Goal: Task Accomplishment & Management: Use online tool/utility

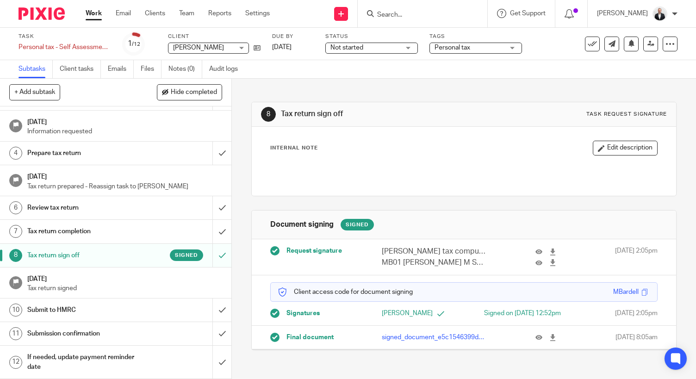
scroll to position [53, 0]
click at [108, 332] on h1 "Submission confirmation" at bounding box center [86, 334] width 118 height 14
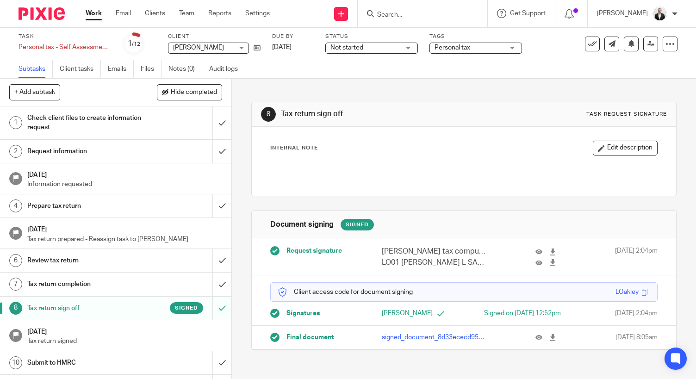
click at [417, 13] on input "Search" at bounding box center [417, 15] width 83 height 8
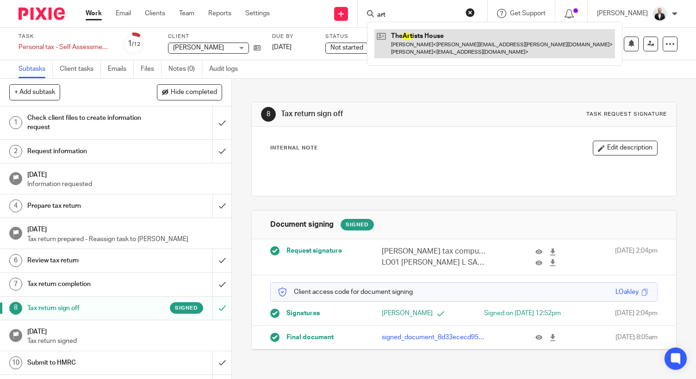
type input "art"
click at [421, 41] on link at bounding box center [495, 43] width 241 height 29
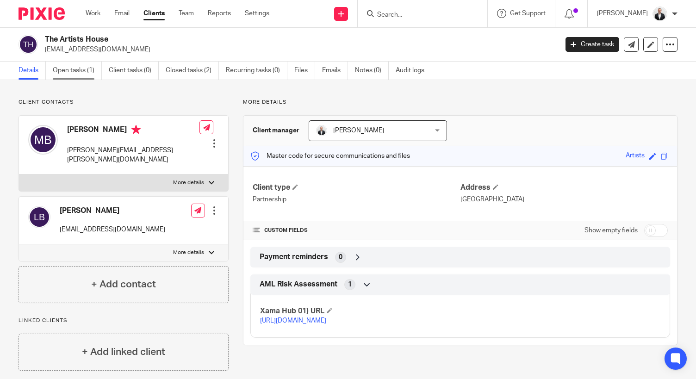
click at [80, 66] on link "Open tasks (1)" at bounding box center [77, 71] width 49 height 18
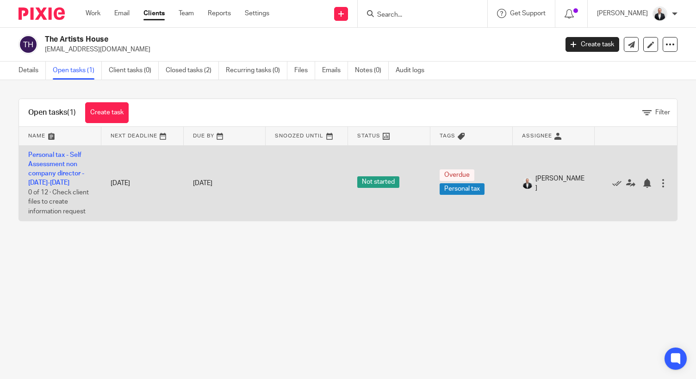
click at [56, 150] on td "Personal tax - Self Assessment non company director - [DATE]-[DATE] 0 of 12 · C…" at bounding box center [60, 182] width 82 height 75
click at [56, 154] on link "Personal tax - Self Assessment non company director - [DATE]-[DATE]" at bounding box center [56, 169] width 56 height 35
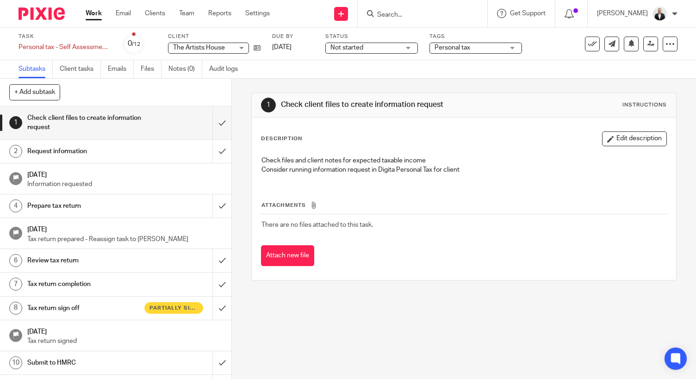
click at [106, 357] on h1 "Submit to HMRC" at bounding box center [86, 363] width 118 height 14
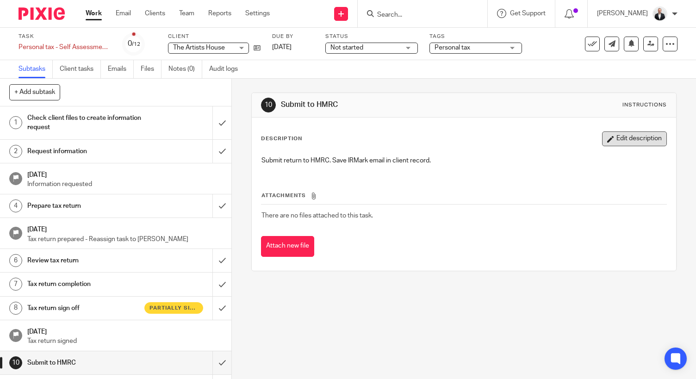
click at [622, 135] on button "Edit description" at bounding box center [634, 138] width 65 height 15
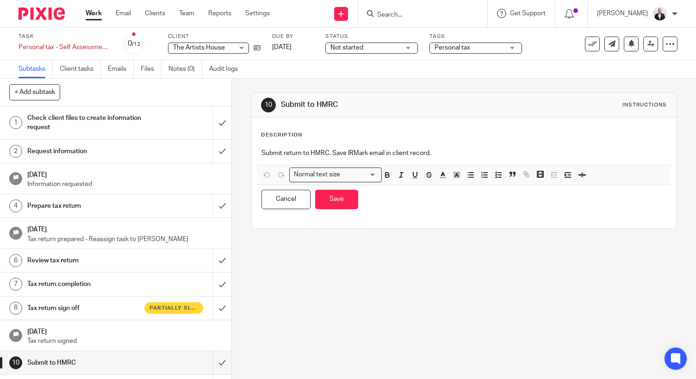
click at [498, 148] on div "Submit return to HMRC. Save IRMark email in client record." at bounding box center [464, 154] width 414 height 21
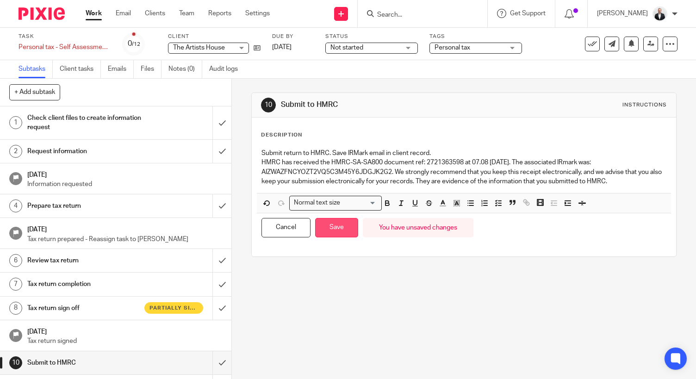
click at [336, 228] on button "Save" at bounding box center [336, 228] width 43 height 20
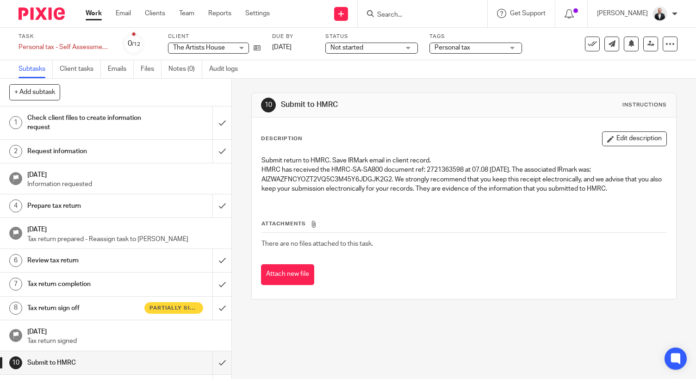
click at [428, 12] on input "Search" at bounding box center [417, 15] width 83 height 8
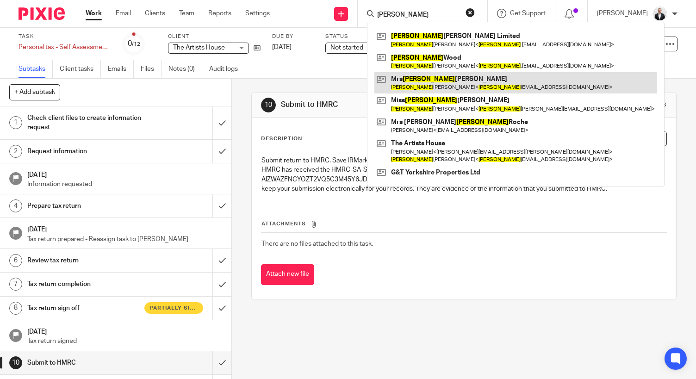
type input "laura"
click at [436, 73] on link at bounding box center [516, 82] width 283 height 21
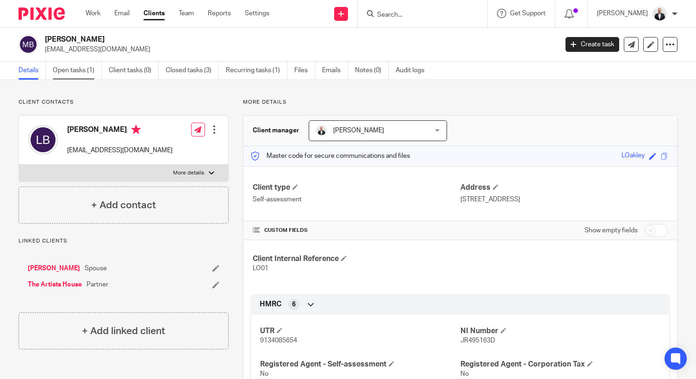
click at [73, 75] on link "Open tasks (1)" at bounding box center [77, 71] width 49 height 18
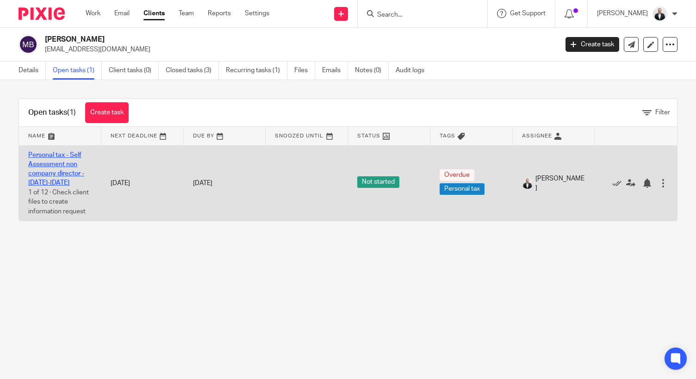
click at [67, 155] on link "Personal tax - Self Assessment non company director - 2024-2025" at bounding box center [56, 169] width 56 height 35
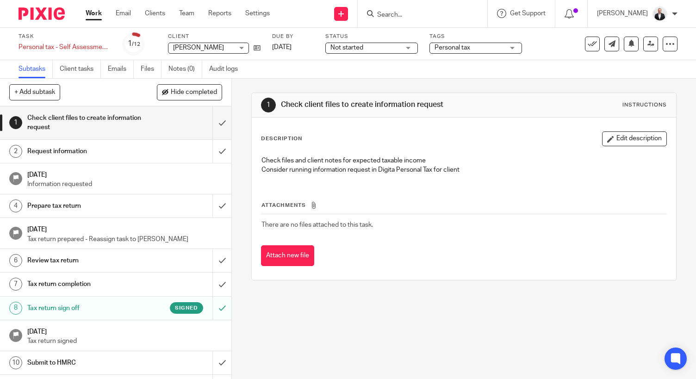
click at [118, 355] on link "10 Submit to HMRC" at bounding box center [106, 362] width 213 height 23
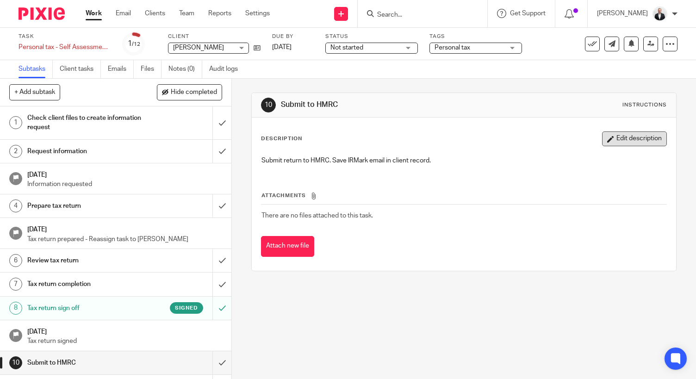
click at [617, 132] on button "Edit description" at bounding box center [634, 138] width 65 height 15
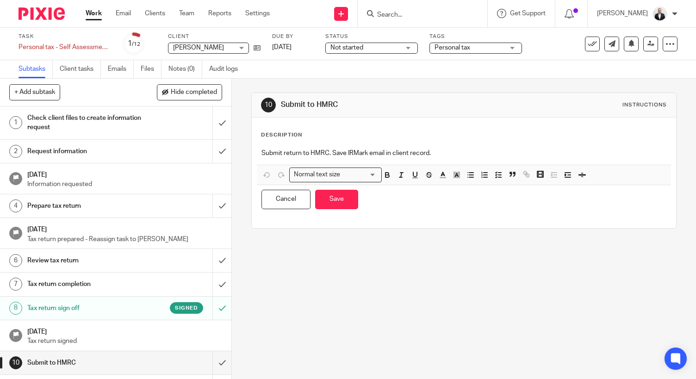
click at [477, 158] on div "Submit return to HMRC. Save IRMark email in client record." at bounding box center [464, 154] width 414 height 21
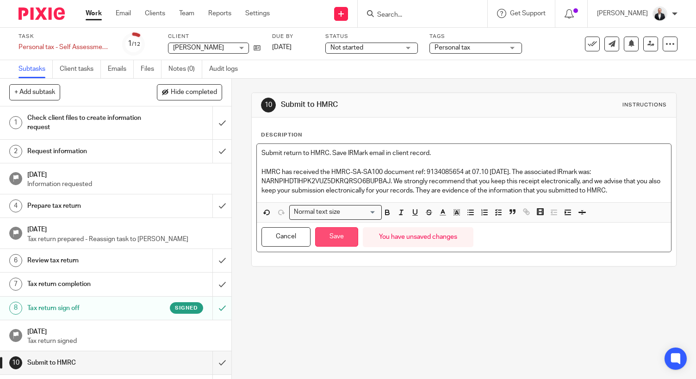
click at [343, 236] on button "Save" at bounding box center [336, 237] width 43 height 20
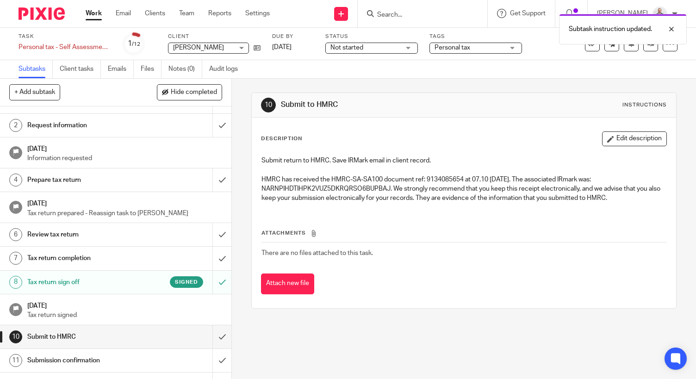
scroll to position [53, 0]
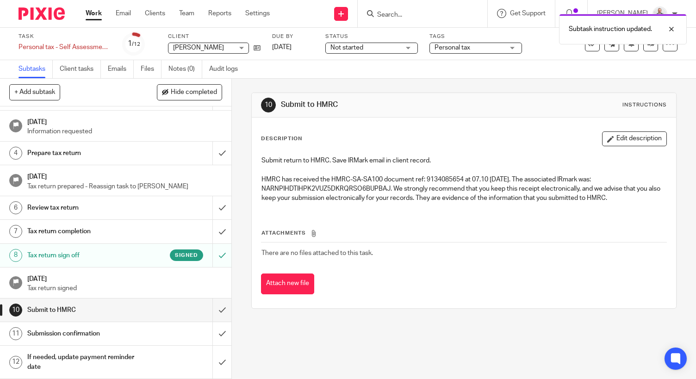
click at [122, 338] on h1 "Submission confirmation" at bounding box center [86, 334] width 118 height 14
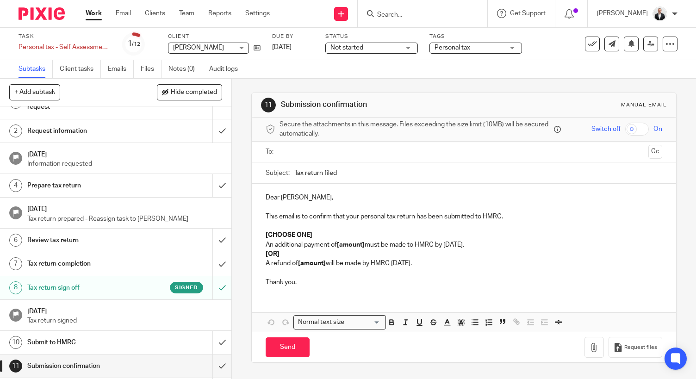
scroll to position [53, 0]
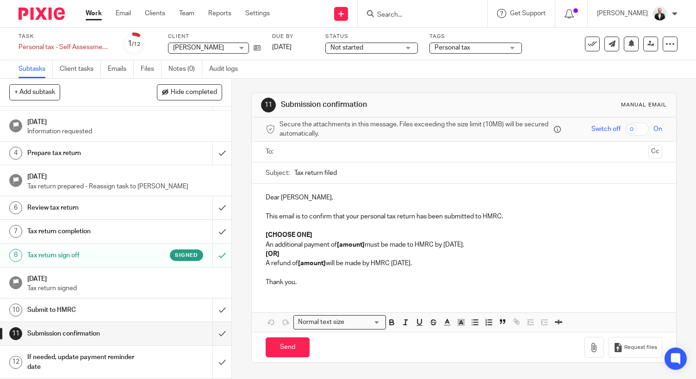
click at [100, 336] on h1 "Submission confirmation" at bounding box center [86, 334] width 118 height 14
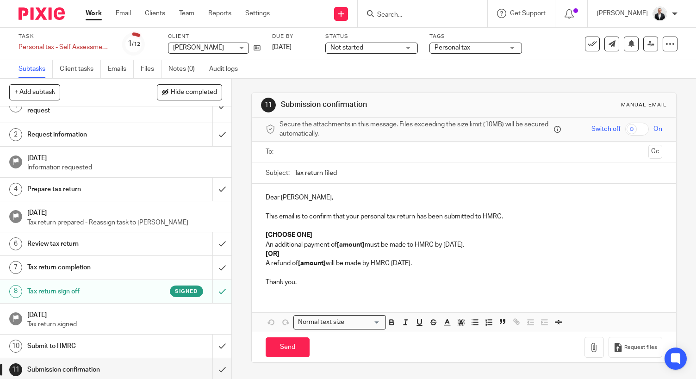
scroll to position [53, 0]
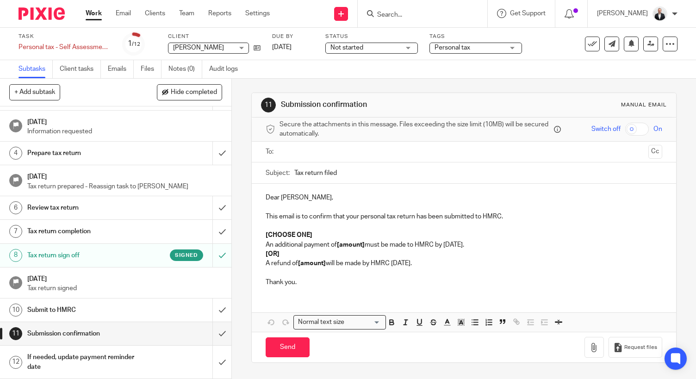
click at [109, 332] on h1 "Submission confirmation" at bounding box center [86, 334] width 118 height 14
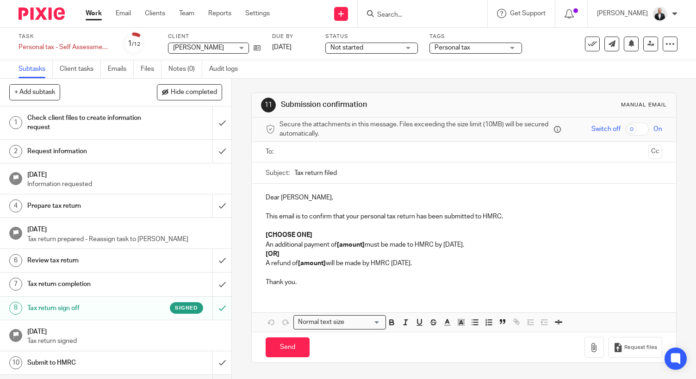
click at [112, 359] on h1 "Submit to HMRC" at bounding box center [86, 363] width 118 height 14
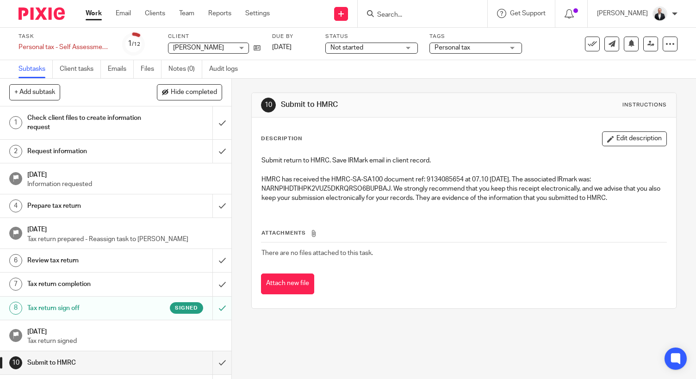
click at [117, 360] on h1 "Submit to HMRC" at bounding box center [86, 363] width 118 height 14
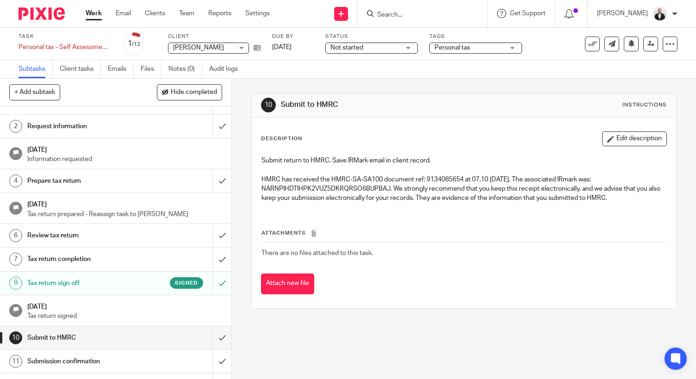
scroll to position [53, 0]
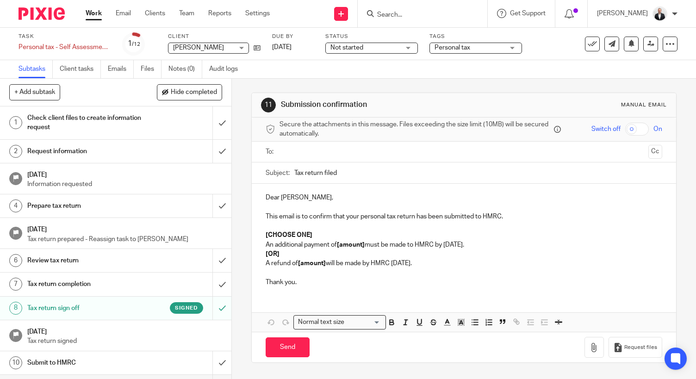
click at [331, 153] on input "text" at bounding box center [464, 152] width 362 height 11
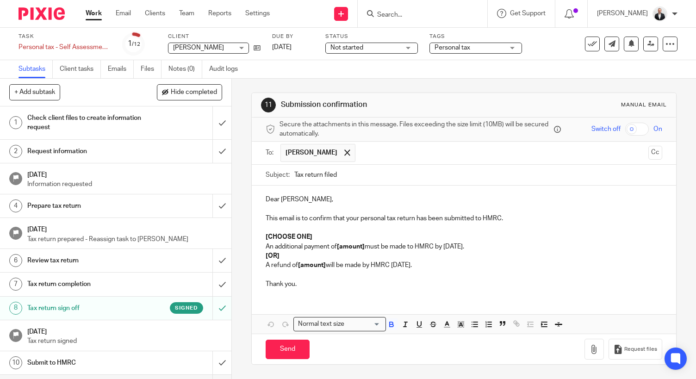
click at [355, 245] on strong "[amount]" at bounding box center [351, 247] width 28 height 6
click at [261, 234] on div "Dear Martin, This email is to confirm that your personal tax return has been su…" at bounding box center [464, 241] width 425 height 110
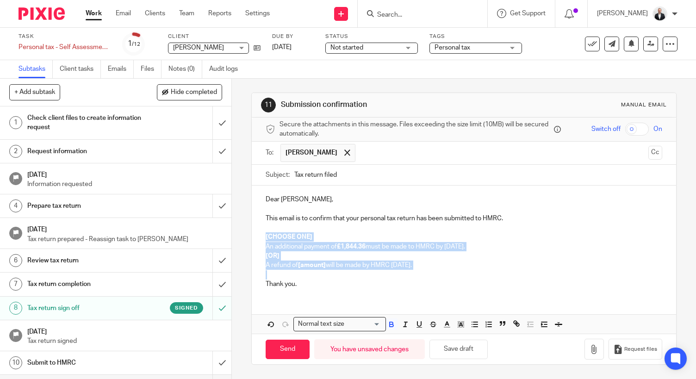
click at [440, 263] on p "A refund of [amount] will be made by HMRC within 12 weeks." at bounding box center [464, 265] width 397 height 9
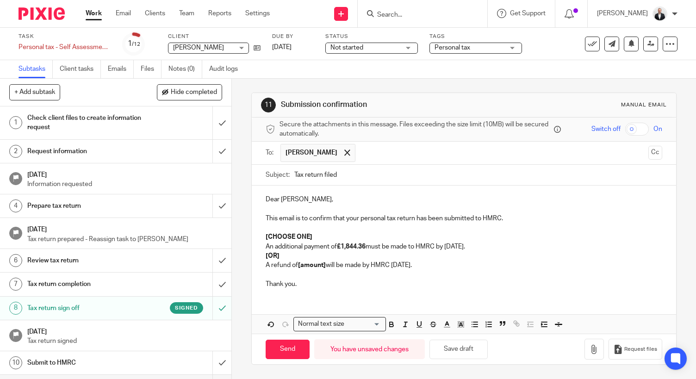
click at [346, 252] on p "[OR]" at bounding box center [464, 255] width 397 height 9
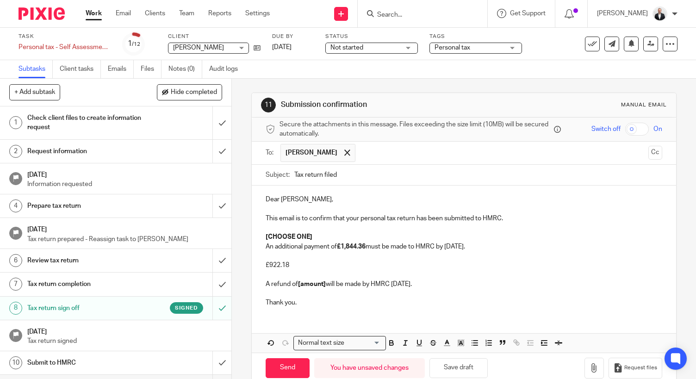
click at [289, 255] on p at bounding box center [464, 255] width 397 height 9
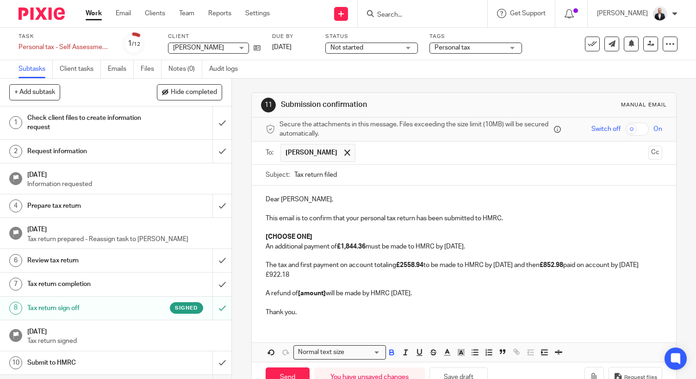
click at [410, 263] on strong "£2558.94" at bounding box center [409, 265] width 27 height 6
click at [294, 280] on p "£922.18" at bounding box center [464, 274] width 397 height 9
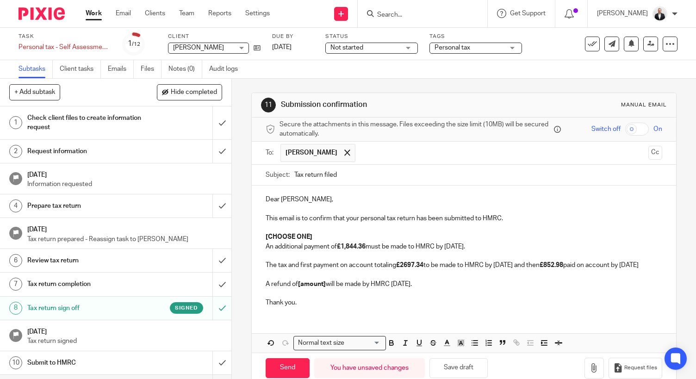
click at [445, 289] on p "A refund of [amount] will be made by HMRC within 12 weeks." at bounding box center [464, 284] width 397 height 9
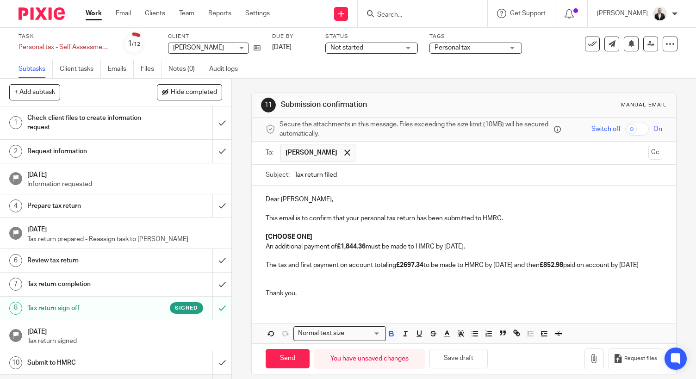
drag, startPoint x: 497, startPoint y: 249, endPoint x: 255, endPoint y: 236, distance: 242.5
click at [255, 236] on div "Dear Martin, This email is to confirm that your personal tax return has been su…" at bounding box center [464, 245] width 425 height 119
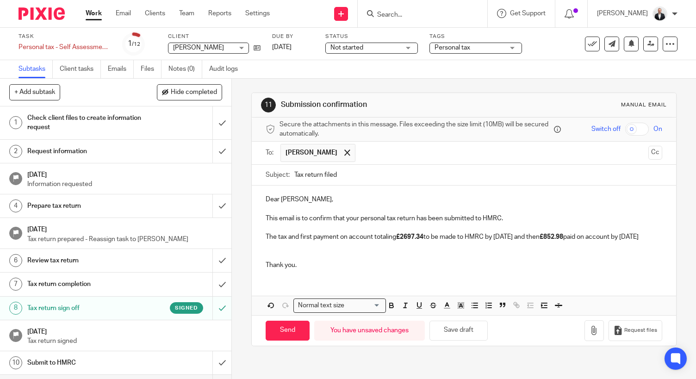
click at [272, 200] on p "Dear Martin," at bounding box center [464, 199] width 397 height 9
click at [306, 341] on input "Send" at bounding box center [288, 331] width 44 height 20
type input "Sent"
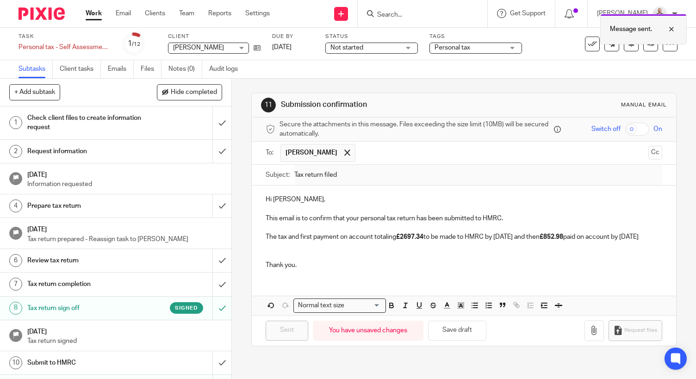
click at [672, 31] on div at bounding box center [664, 29] width 25 height 11
click at [578, 45] on div "See template in use Advanced task editor Copy task Make recurring Delete" at bounding box center [623, 44] width 110 height 15
click at [588, 44] on icon at bounding box center [592, 43] width 9 height 9
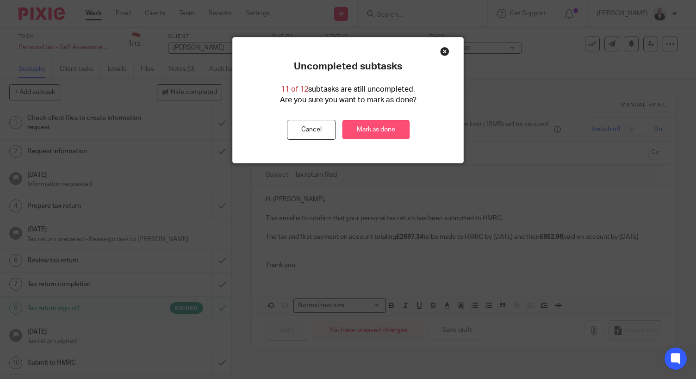
click at [367, 127] on link "Mark as done" at bounding box center [376, 130] width 67 height 20
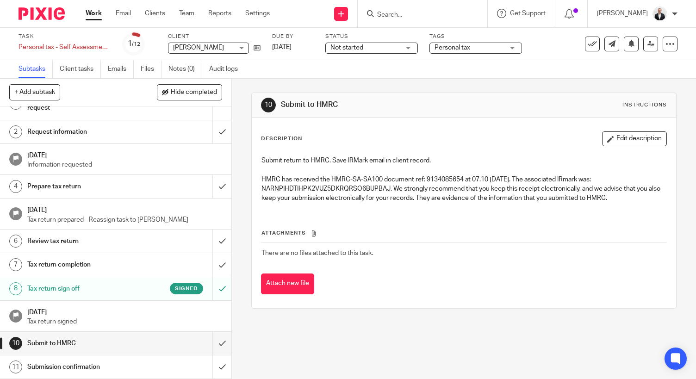
scroll to position [53, 0]
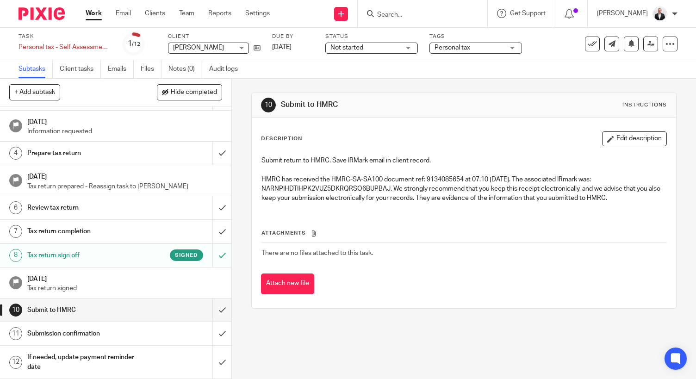
click at [110, 331] on h1 "Submission confirmation" at bounding box center [86, 334] width 118 height 14
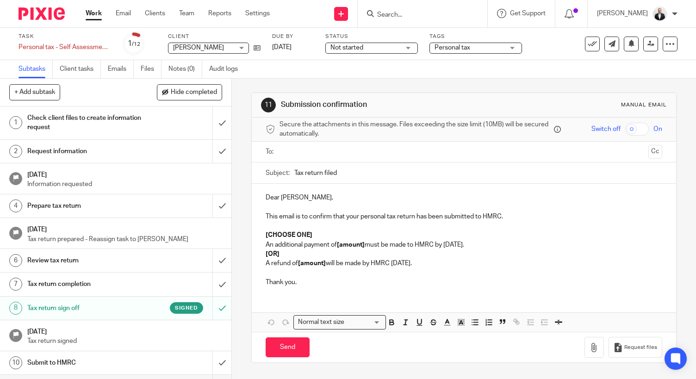
click at [313, 237] on p "[CHOOSE ONE]" at bounding box center [464, 235] width 397 height 9
click at [350, 243] on strong "[amount]" at bounding box center [351, 245] width 28 height 6
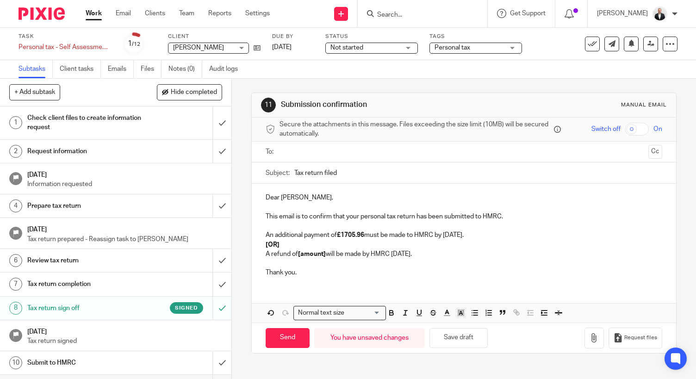
click at [308, 247] on p "[OR]" at bounding box center [464, 244] width 397 height 9
click at [313, 254] on strong "[amount]" at bounding box center [312, 254] width 28 height 6
click at [288, 242] on p "[OR]" at bounding box center [464, 244] width 397 height 9
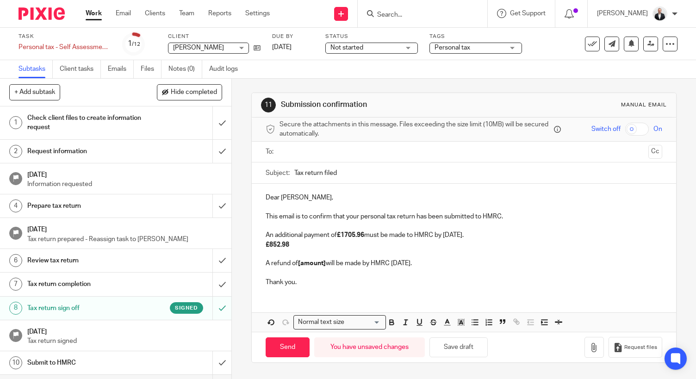
click at [499, 157] on ul at bounding box center [465, 151] width 368 height 15
click at [485, 153] on input "text" at bounding box center [464, 152] width 362 height 11
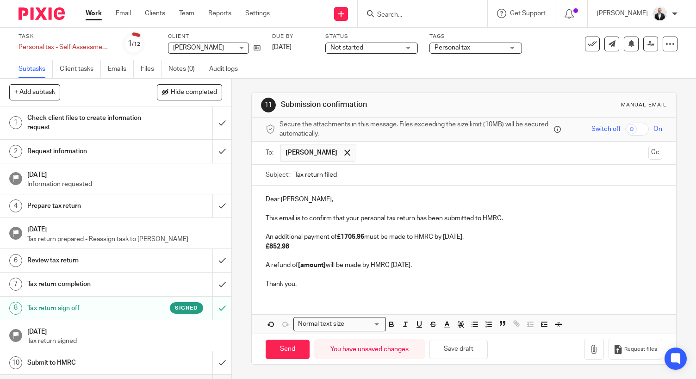
click at [293, 234] on p "An additional payment of £1705.96 must be made to HMRC by 31 January." at bounding box center [464, 236] width 397 height 9
click at [266, 246] on strong "£852.98" at bounding box center [278, 247] width 24 height 6
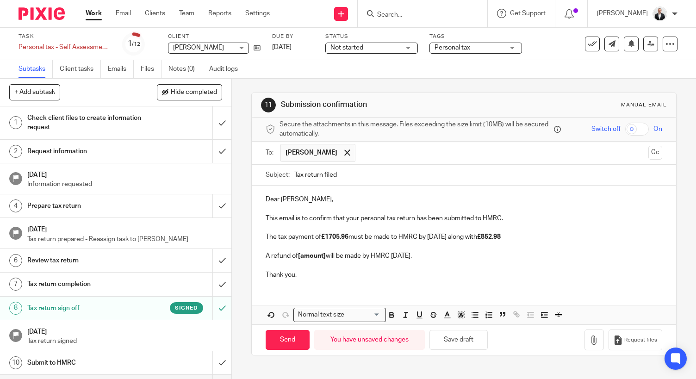
click at [446, 256] on p "A refund of [amount] will be made by HMRC within 12 weeks." at bounding box center [464, 255] width 397 height 9
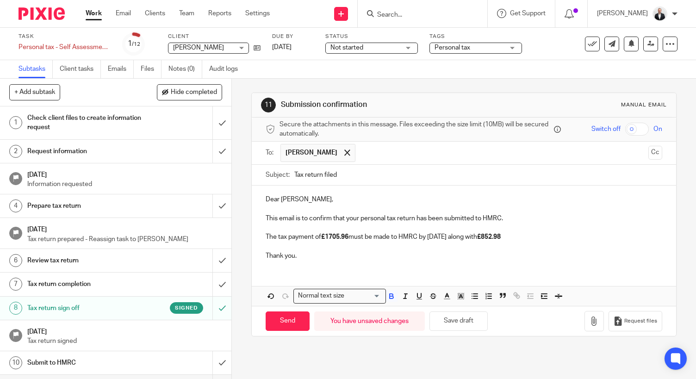
click at [266, 197] on p "Dear [PERSON_NAME]," at bounding box center [464, 199] width 397 height 9
click at [531, 241] on p "The tax payment of £1705.96 must be made to HMRC by 31 January along with £852.…" at bounding box center [464, 236] width 397 height 9
click at [496, 237] on strong "£852.98 paid on account by 31/1/26 and a" at bounding box center [539, 237] width 124 height 6
click at [346, 239] on strong "£1705.96" at bounding box center [334, 237] width 27 height 6
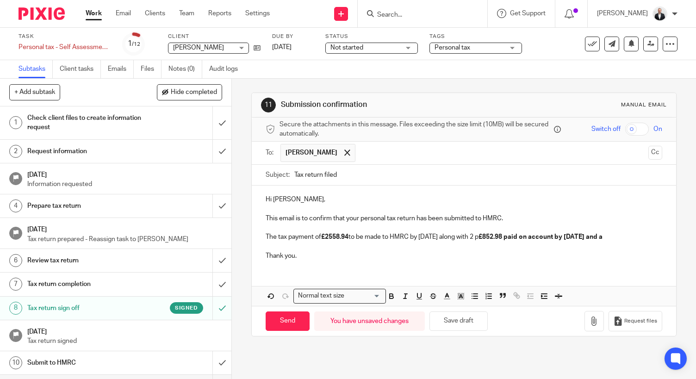
click at [463, 237] on p "The tax payment of £2558.94 to be made to HMRC by 31 January along with 2 p £85…" at bounding box center [464, 236] width 397 height 9
click at [556, 236] on strong "£852.98 paid on account by 31/07/26" at bounding box center [503, 237] width 106 height 6
click at [468, 238] on strong "£852.98" at bounding box center [462, 237] width 24 height 6
click at [275, 238] on p "The tax payment of £2558.94 to be made to HMRC by 31 January and then £852.98 p…" at bounding box center [464, 236] width 397 height 9
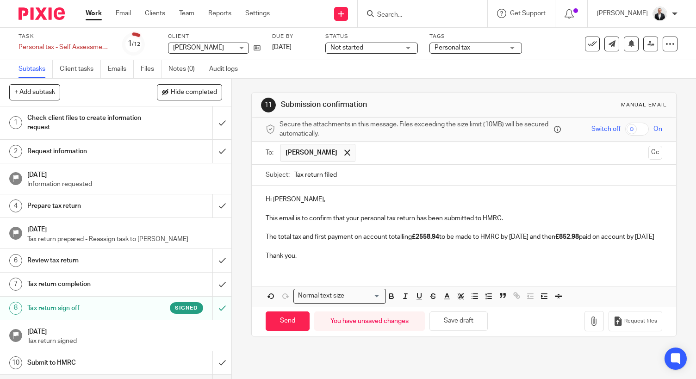
click at [285, 237] on p "The total tax and first payment on account totalling £2558.94 to be made to HMR…" at bounding box center [464, 236] width 397 height 9
drag, startPoint x: 263, startPoint y: 235, endPoint x: 295, endPoint y: 247, distance: 33.7
click at [295, 242] on p "The tax and first payment on account totaling £2558.94 to be made to HMRC by 31…" at bounding box center [464, 236] width 397 height 9
copy p "The tax and first payment on account totaling £2558.94 to be made to HMRC by 31…"
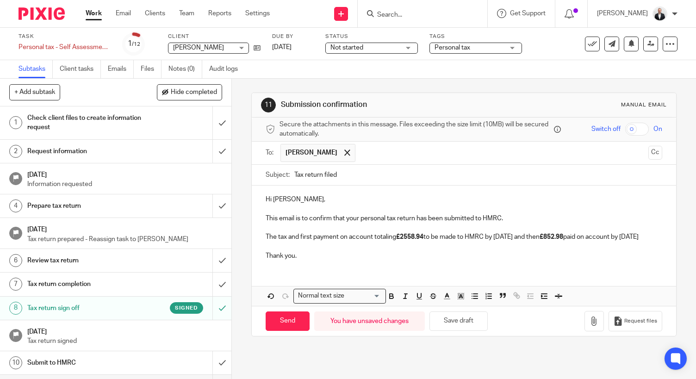
click at [342, 251] on p at bounding box center [464, 246] width 397 height 9
click at [287, 329] on input "Send" at bounding box center [288, 322] width 44 height 20
type input "Sent"
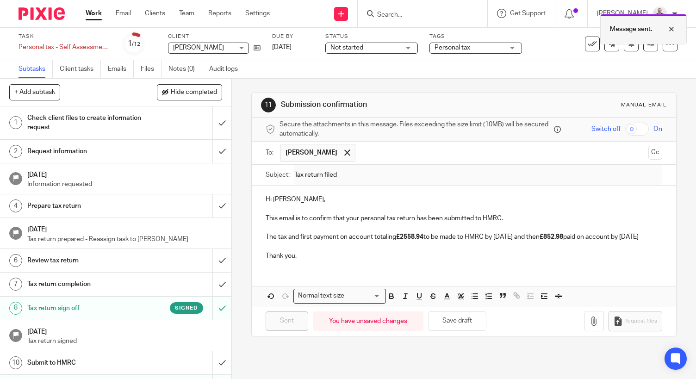
click at [675, 25] on div at bounding box center [664, 29] width 25 height 11
click at [588, 44] on icon at bounding box center [592, 43] width 9 height 9
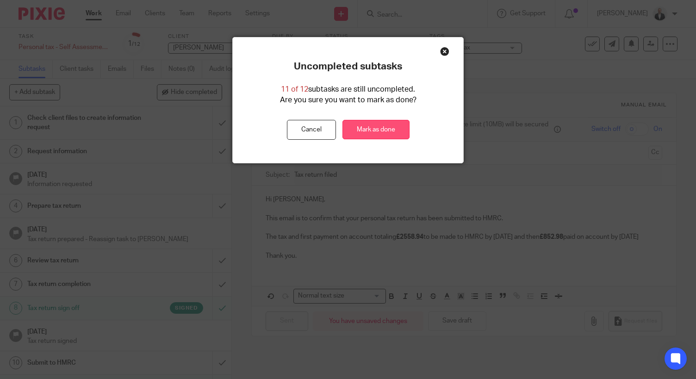
click at [376, 130] on link "Mark as done" at bounding box center [376, 130] width 67 height 20
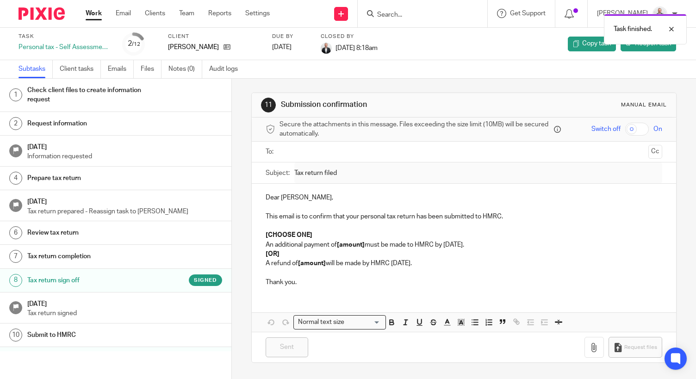
click at [444, 13] on div "Task finished." at bounding box center [517, 26] width 339 height 35
click at [674, 30] on div at bounding box center [664, 29] width 25 height 11
click at [435, 16] on input "Search" at bounding box center [417, 15] width 83 height 8
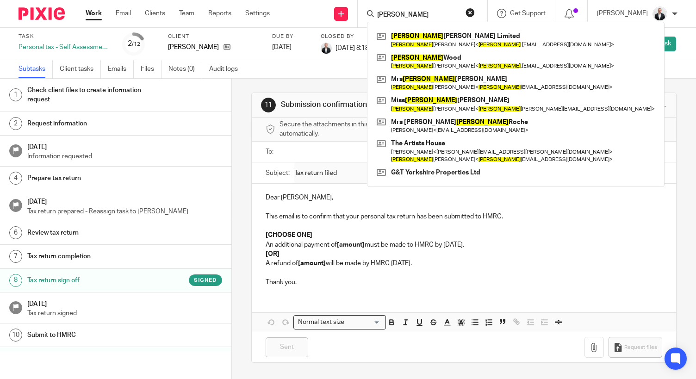
type input "laura"
click at [513, 265] on p "A refund of [amount] will be made by HMRC within 12 weeks." at bounding box center [464, 263] width 397 height 9
